Goal: Task Accomplishment & Management: Manage account settings

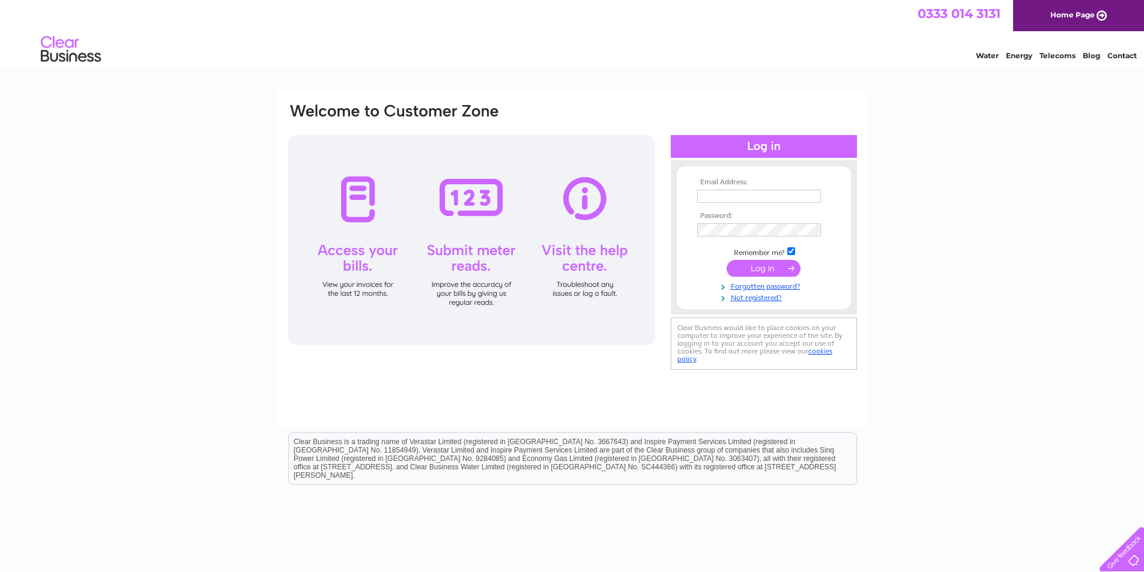
type input "clairemorris@sarahmains.com"
click at [755, 266] on input "submit" at bounding box center [764, 268] width 74 height 17
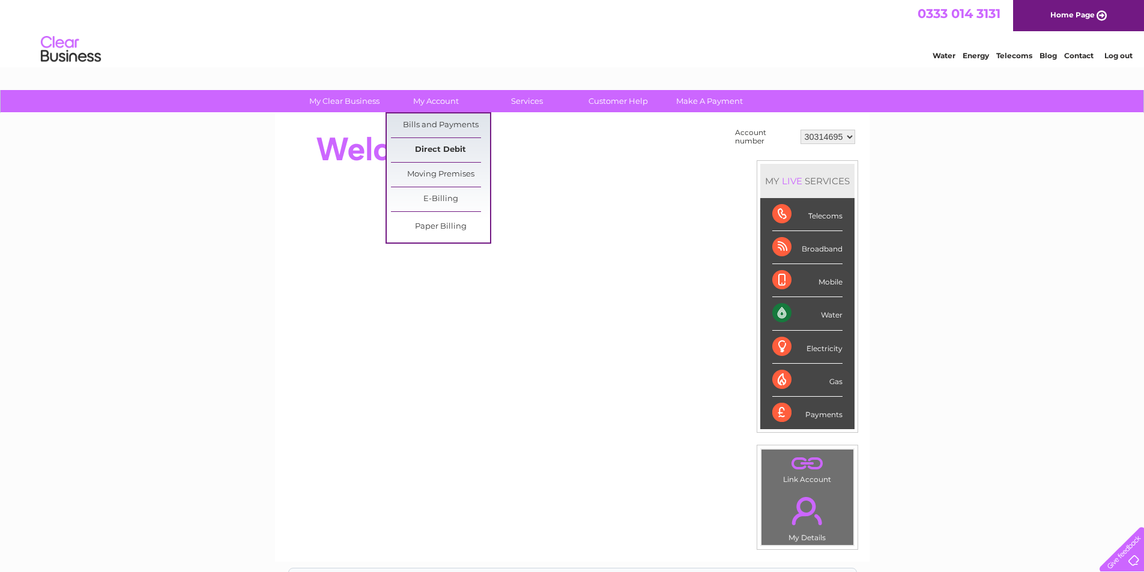
click at [438, 150] on link "Direct Debit" at bounding box center [440, 150] width 99 height 24
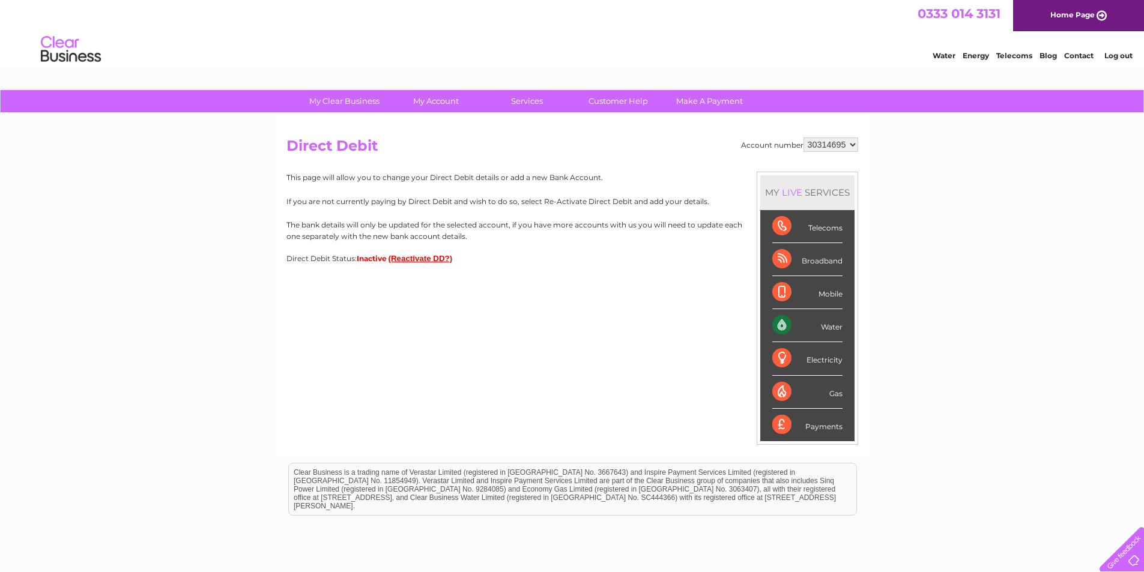
click at [482, 259] on div "Direct Debit Status: Inactive (Reactivate DD?)" at bounding box center [572, 258] width 572 height 9
click at [423, 260] on button "(Reactivate DD?)" at bounding box center [421, 258] width 64 height 9
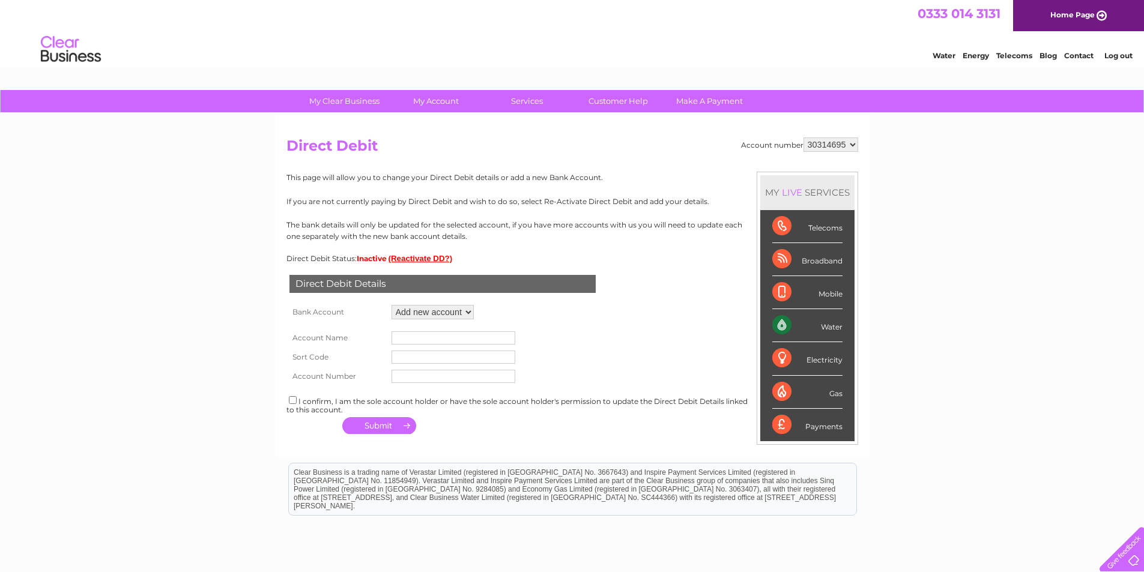
click at [423, 311] on select "Add new account" at bounding box center [433, 312] width 82 height 14
click at [392, 305] on select "Add new account" at bounding box center [433, 312] width 82 height 14
click at [422, 336] on input "text" at bounding box center [454, 338] width 124 height 13
type input "Sarah Mains Residential Limited"
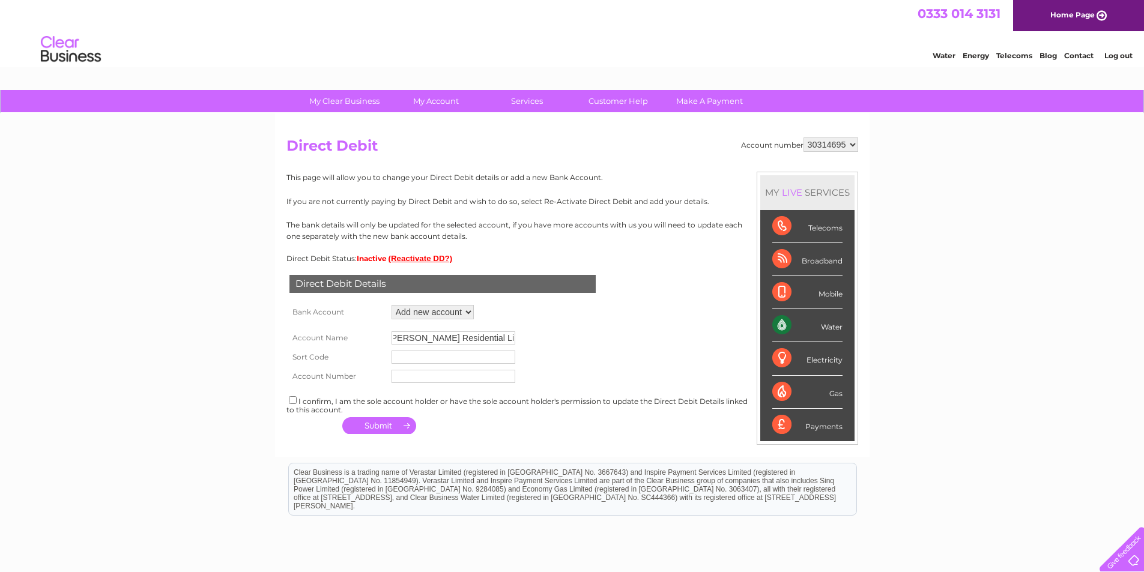
scroll to position [0, 0]
type input "120919"
type input "06036930"
click at [296, 402] on input "checkbox" at bounding box center [293, 400] width 8 height 8
checkbox input "true"
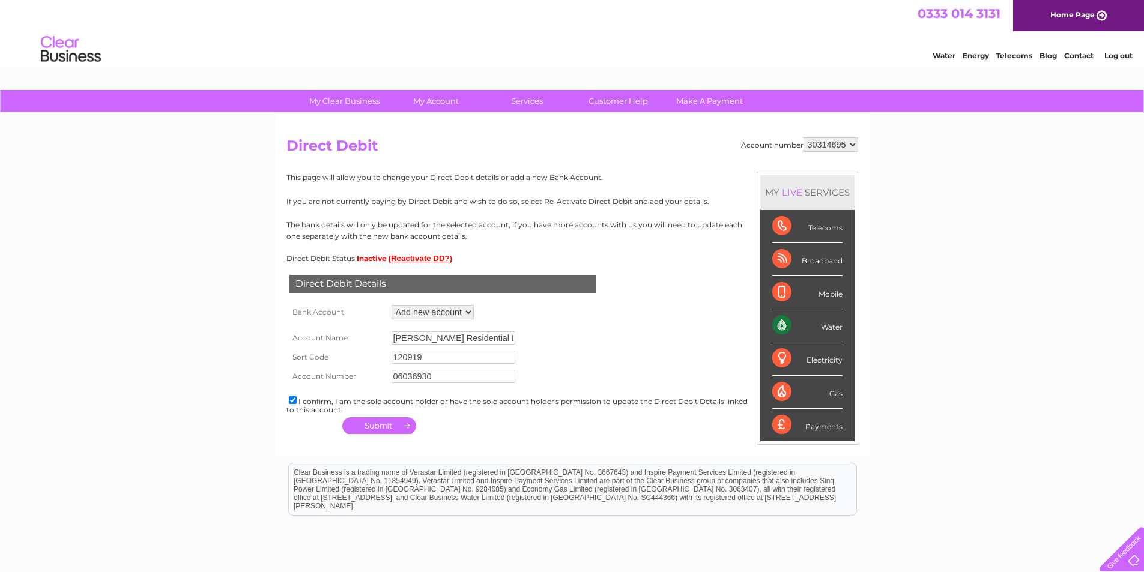
click at [380, 427] on button "button" at bounding box center [379, 425] width 74 height 17
